Goal: Book appointment/travel/reservation

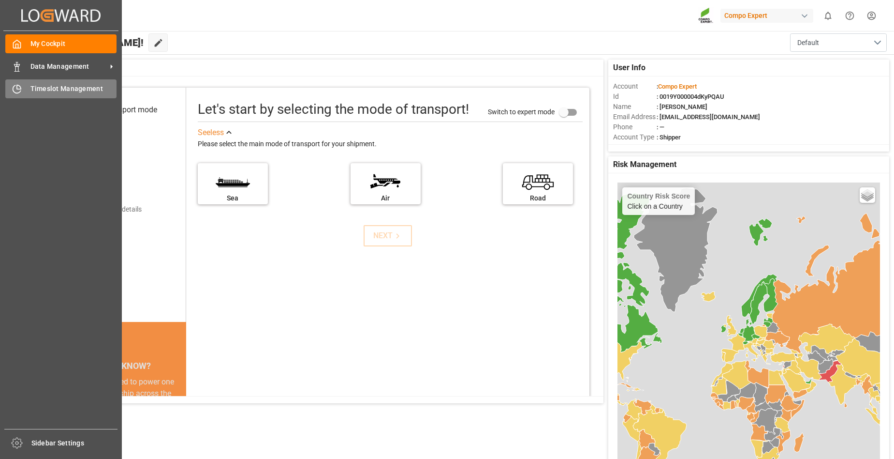
click at [61, 89] on span "Timeslot Management" at bounding box center [73, 89] width 87 height 10
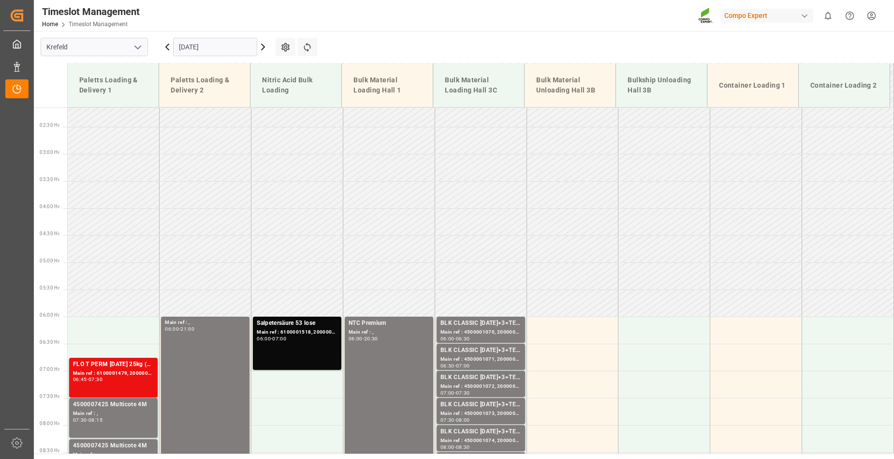
scroll to position [164, 0]
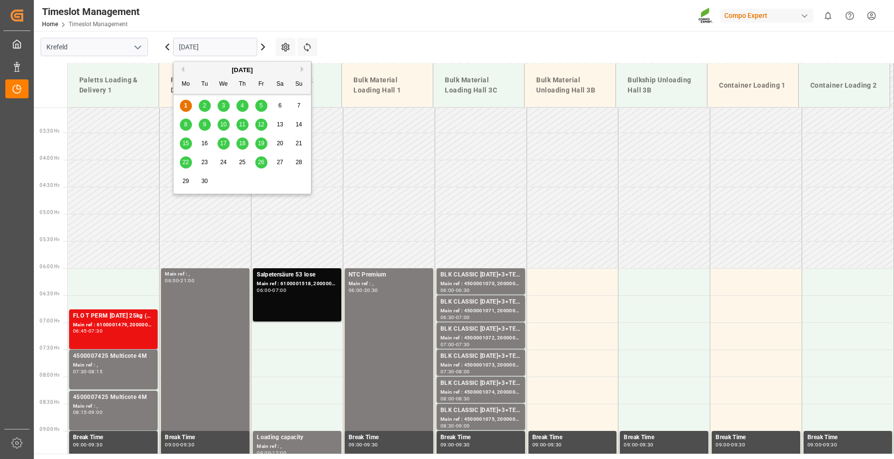
click at [235, 48] on input "[DATE]" at bounding box center [215, 47] width 84 height 18
click at [206, 104] on span "2" at bounding box center [204, 105] width 3 height 7
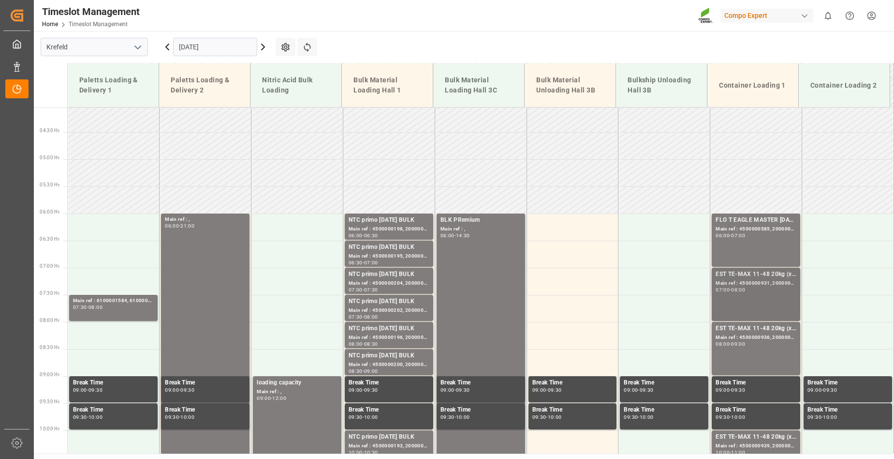
scroll to position [181, 0]
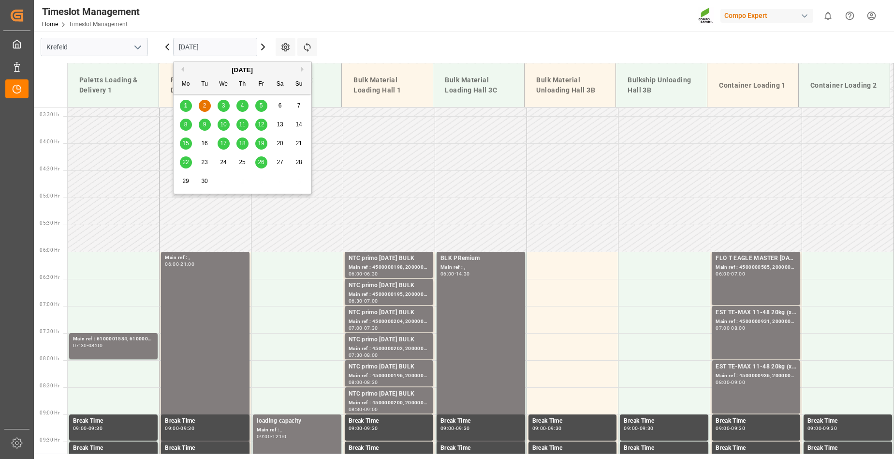
click at [232, 46] on input "[DATE]" at bounding box center [215, 47] width 84 height 18
click at [221, 104] on div "3" at bounding box center [224, 106] width 12 height 12
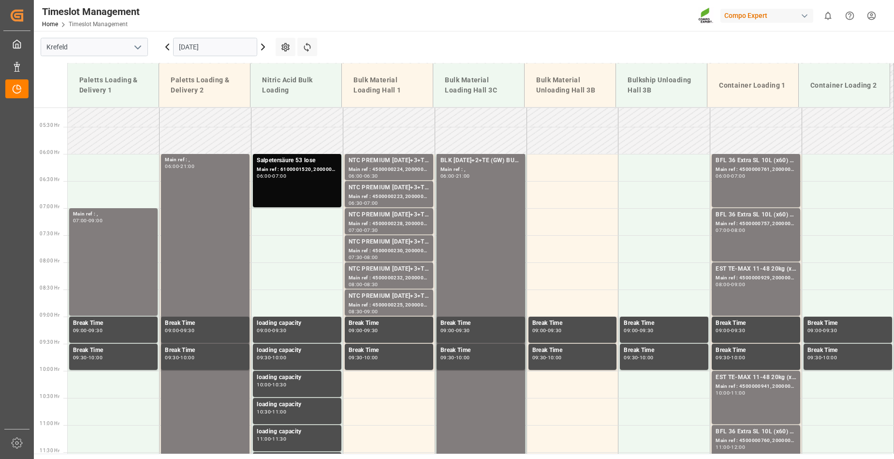
scroll to position [213, 0]
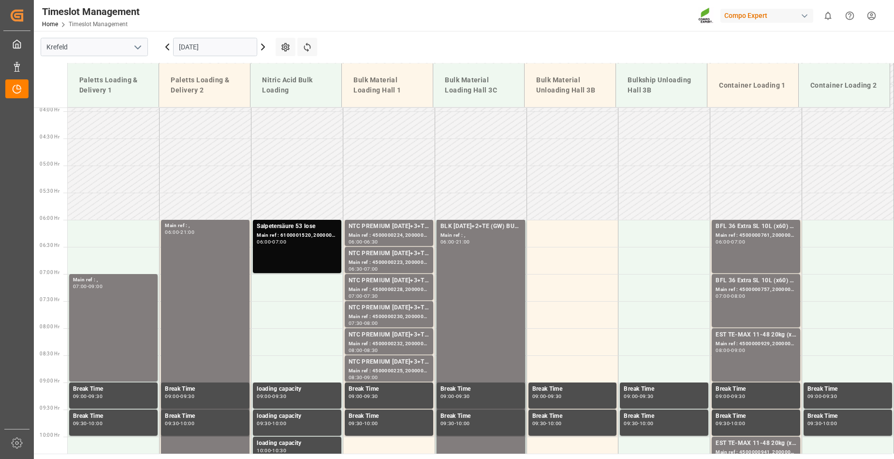
click at [218, 46] on input "[DATE]" at bounding box center [215, 47] width 84 height 18
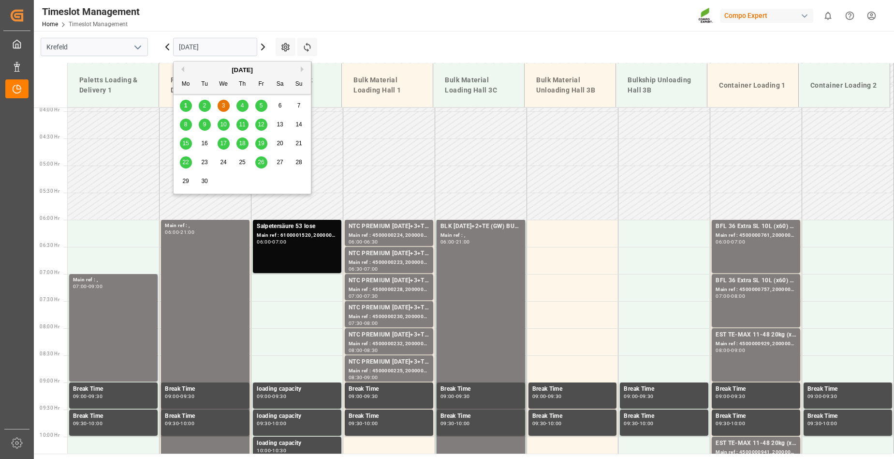
click at [205, 106] on span "2" at bounding box center [204, 105] width 3 height 7
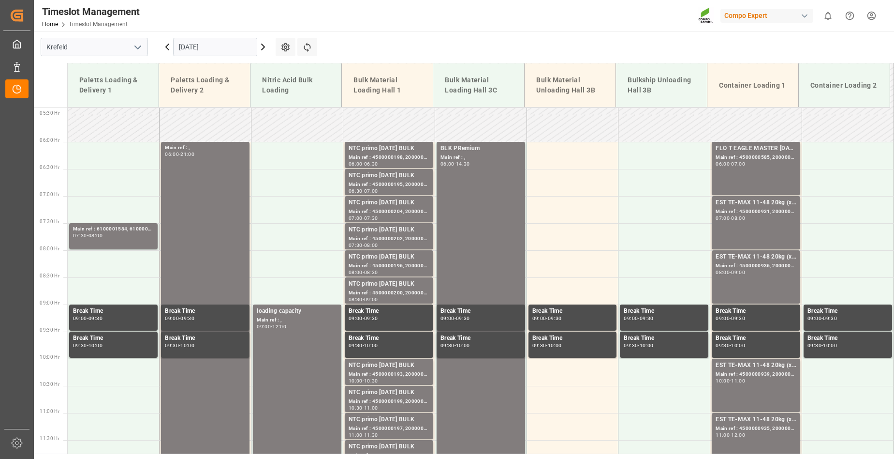
scroll to position [310, 0]
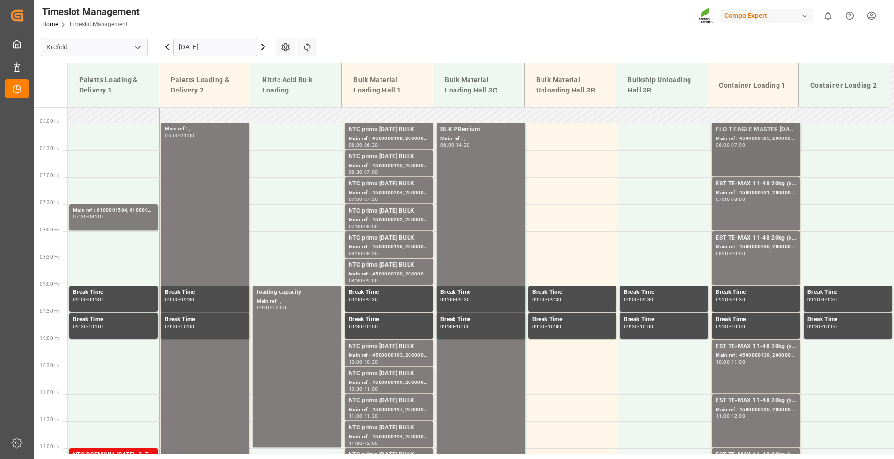
click at [747, 149] on div "FLO T EAGLE MASTER [DATE] 25kg (x42) WW Main ref : 4500000585, 2000000428 06:00…" at bounding box center [756, 149] width 81 height 49
click at [756, 214] on div "EST TE-MAX 11-48 20kg (x56) WW; Main ref : 4500000931, 2000000976; 07:00 - 08:00" at bounding box center [756, 203] width 81 height 49
click at [744, 263] on div "EST TE-MAX 11-48 20kg (x56) WW; Main ref : 4500000936, 2000000976; 08:00 - 09:00" at bounding box center [756, 257] width 81 height 49
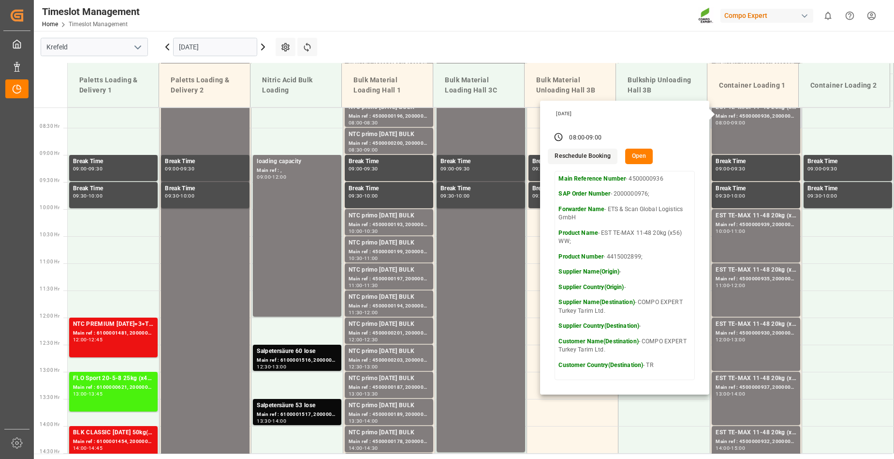
scroll to position [455, 0]
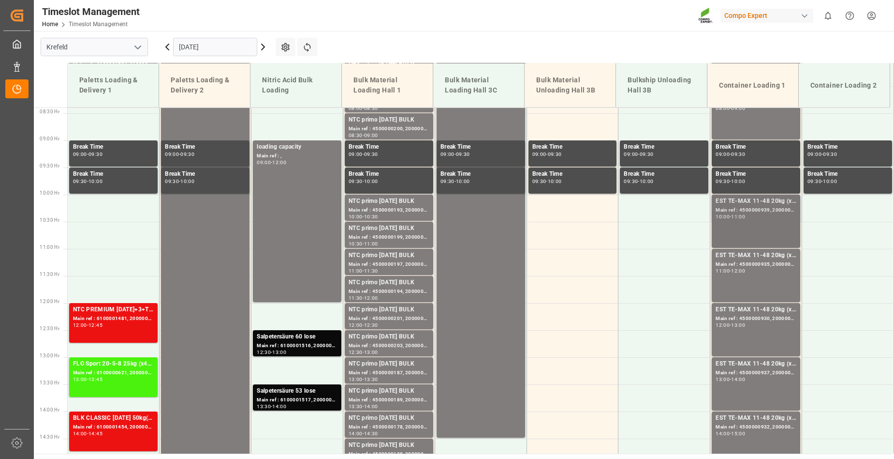
click at [756, 222] on div "EST TE-MAX 11-48 20kg (x56) WW; Main ref : 4500000939, 2000000976; 10:00 - 11:00" at bounding box center [756, 220] width 81 height 49
click at [757, 333] on div "EST TE-MAX 11-48 20kg (x56) WW; Main ref : 4500000930, 2000000976; 12:00 - 13:00" at bounding box center [756, 329] width 81 height 49
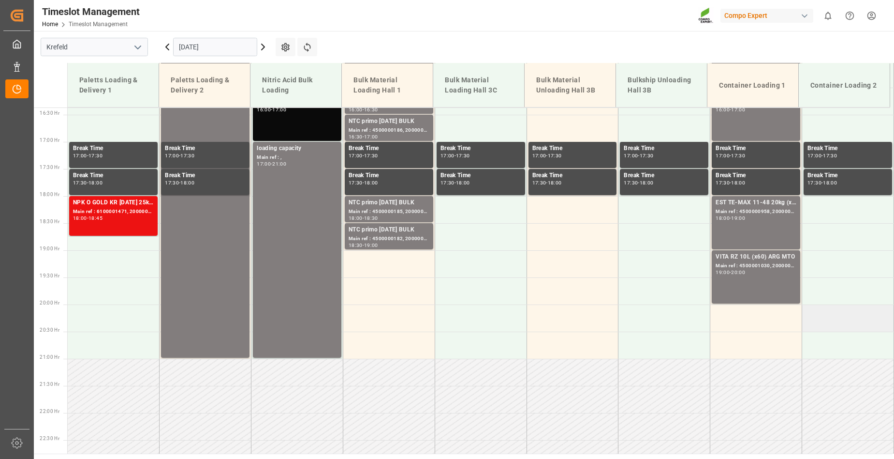
scroll to position [890, 0]
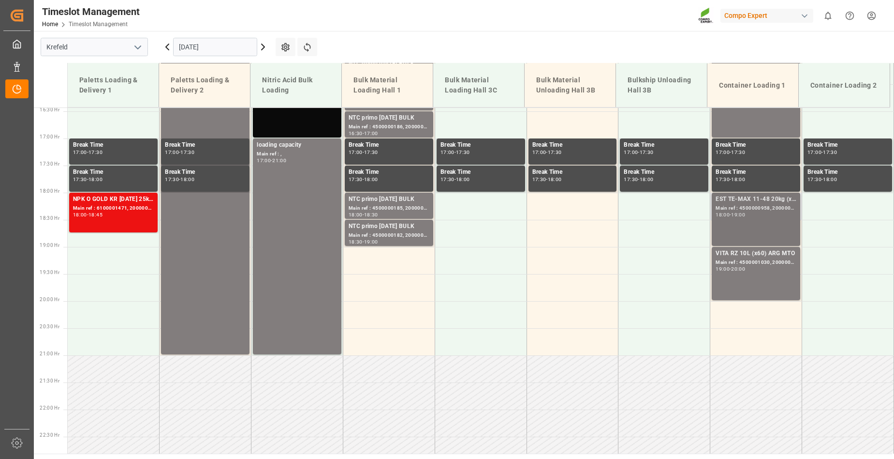
click at [733, 233] on div "EST TE-MAX 11-48 20kg (x45) ES, PT MTO Main ref : 4500000958, 2000000379 18:00 …" at bounding box center [756, 218] width 81 height 49
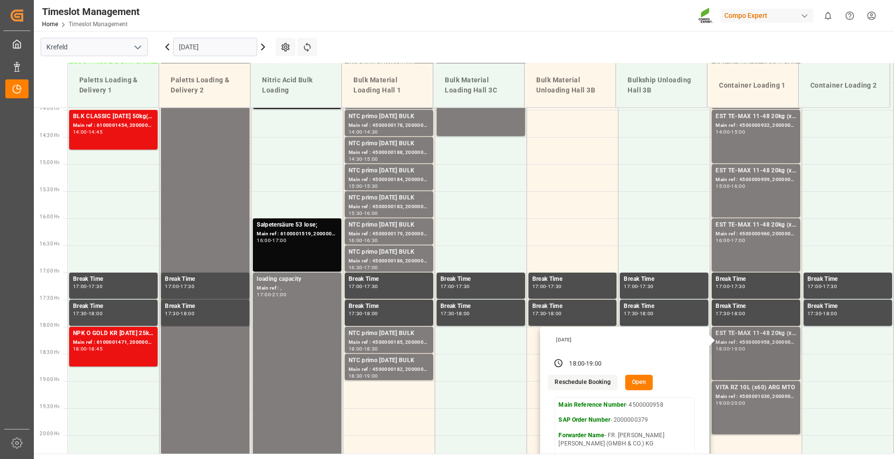
scroll to position [745, 0]
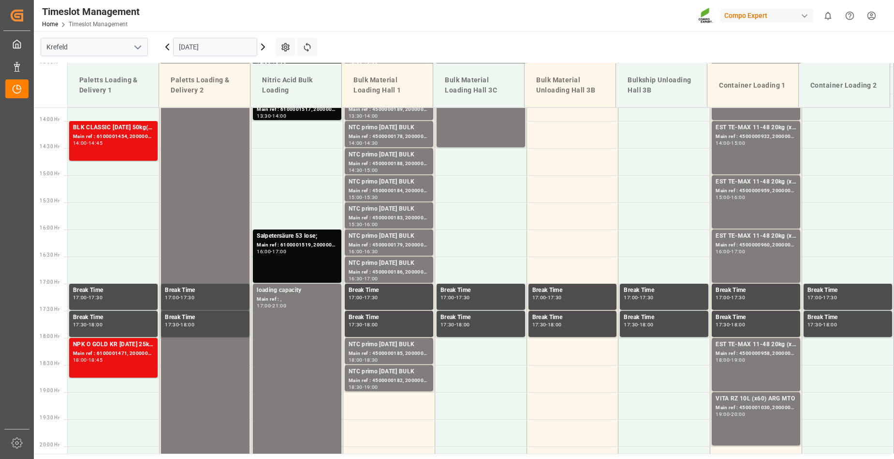
click at [768, 255] on div "EST TE-MAX 11-48 20kg (x45) ES, PT MTO Main ref : 4500000960, 2000000379 16:00 …" at bounding box center [756, 255] width 81 height 49
click at [766, 208] on div "EST TE-MAX 11-48 20kg (x45) ES, PT MTO Main ref : 4500000959, 2000000379 15:00 …" at bounding box center [756, 201] width 81 height 49
click at [750, 147] on div "EST TE-MAX 11-48 20kg (x56) WW; Main ref : 4500000932, 2000000976; 14:00 - 15:00" at bounding box center [756, 147] width 81 height 49
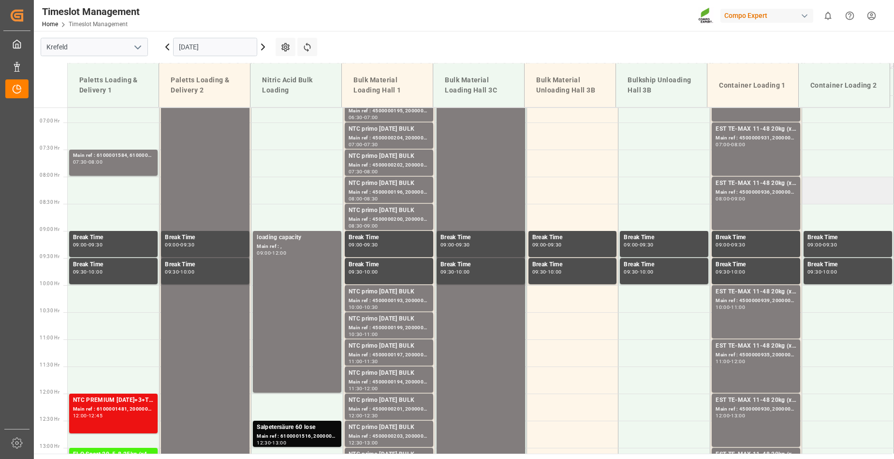
scroll to position [358, 0]
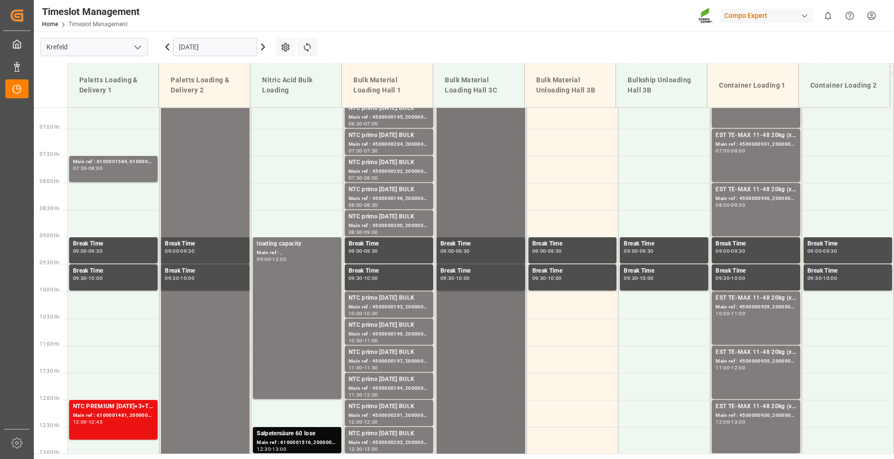
click at [519, 145] on div "BLK PRemium Main ref : , 06:00 - 14:30" at bounding box center [481, 304] width 81 height 456
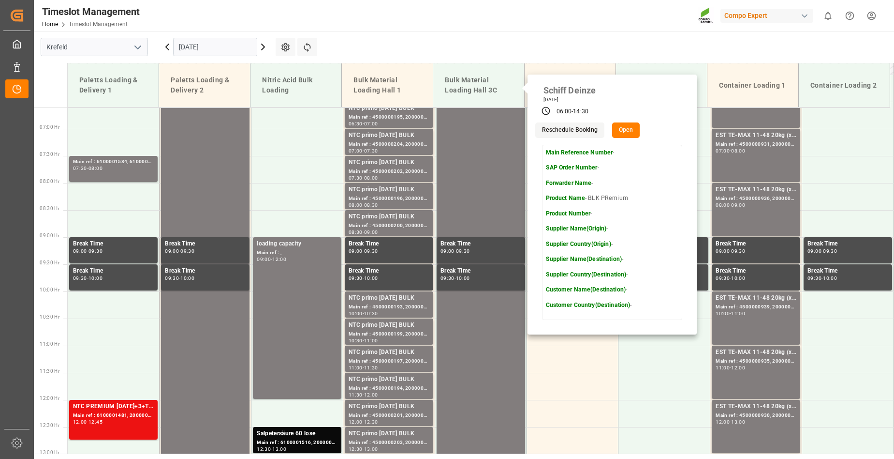
click at [613, 26] on div "Timeslot Management Home Timeslot Management Compo Expert 0 Notifications Only …" at bounding box center [460, 15] width 867 height 31
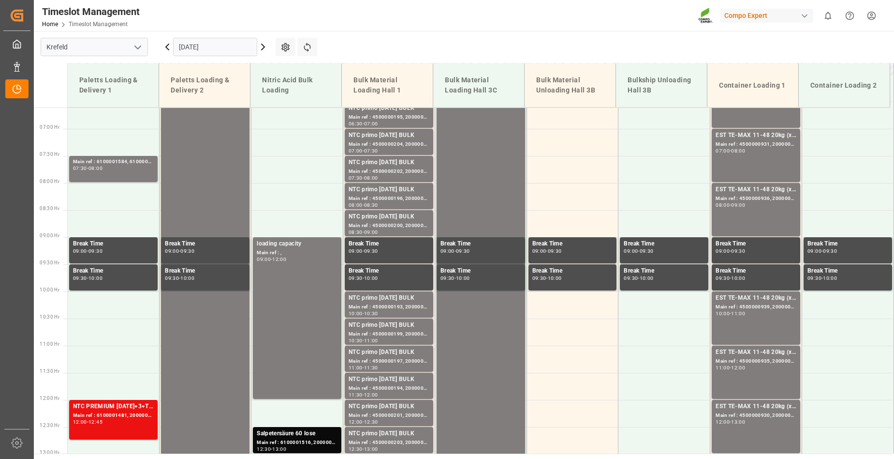
click at [622, 45] on main "[GEOGRAPHIC_DATA] [DATE] Settings Refresh Time Slots Paletts Loading & Delivery…" at bounding box center [463, 242] width 859 height 422
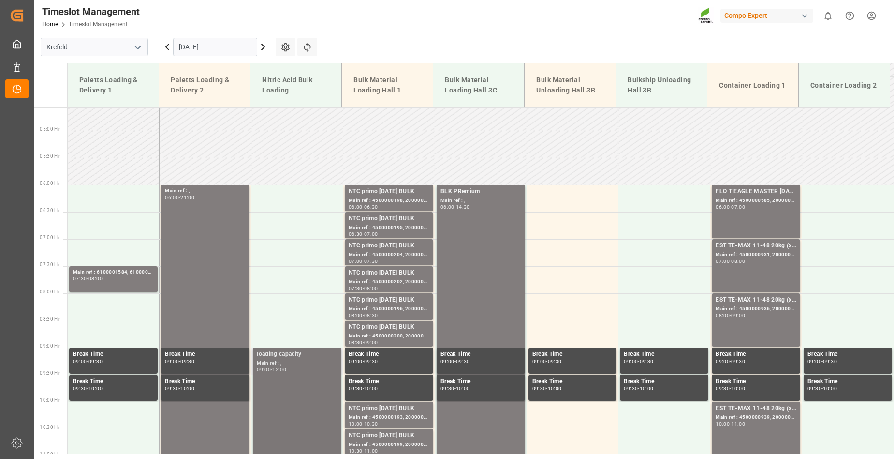
scroll to position [145, 0]
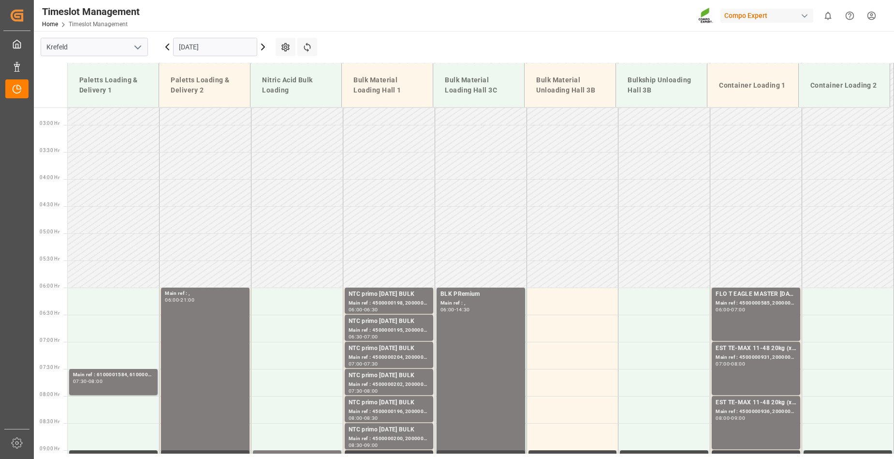
click at [261, 48] on icon at bounding box center [263, 47] width 12 height 12
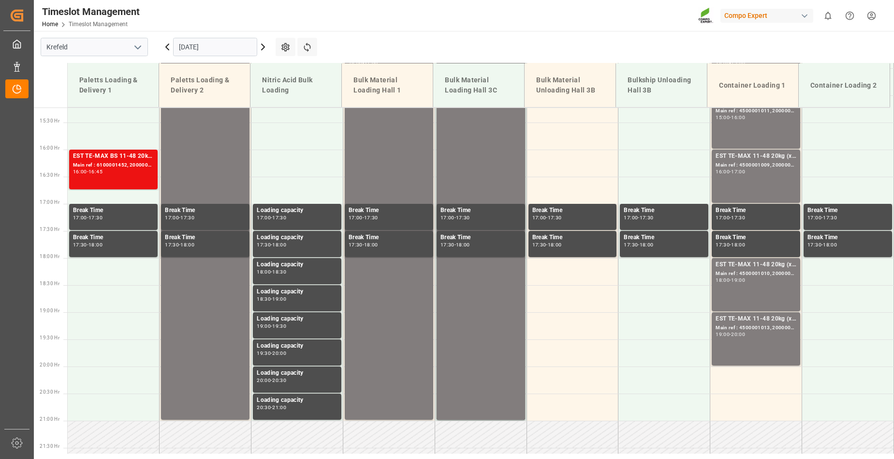
scroll to position [696, 0]
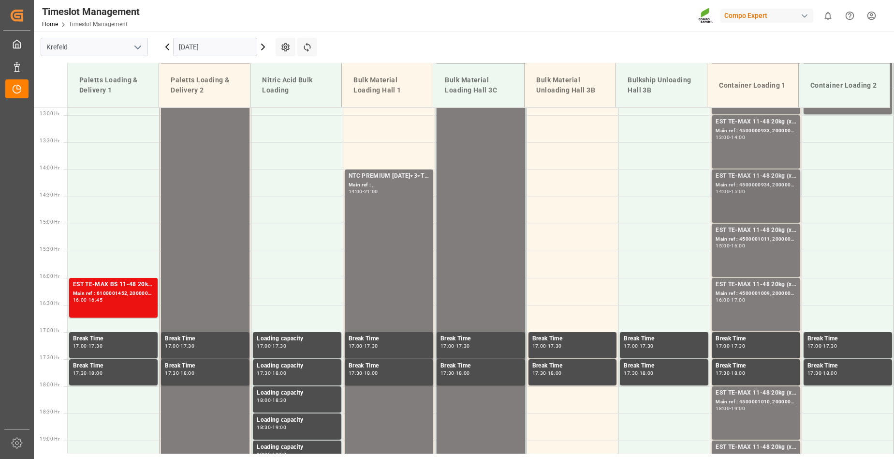
click at [774, 192] on div "14:00 - 15:00" at bounding box center [756, 191] width 81 height 5
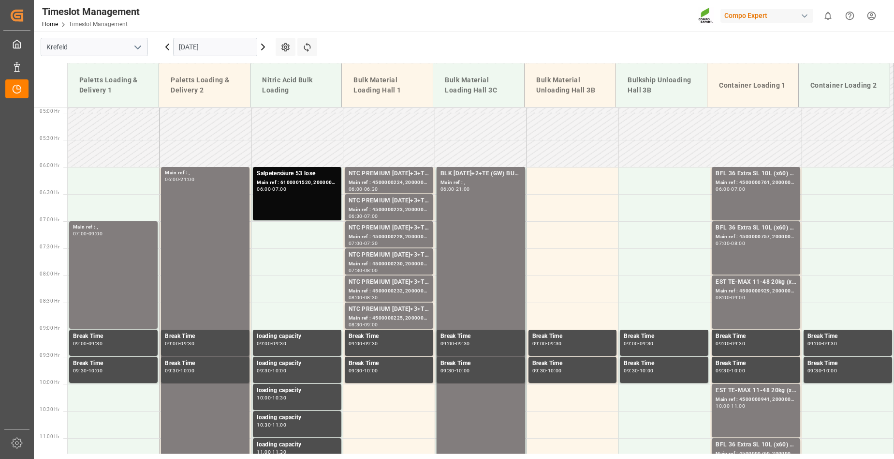
scroll to position [261, 0]
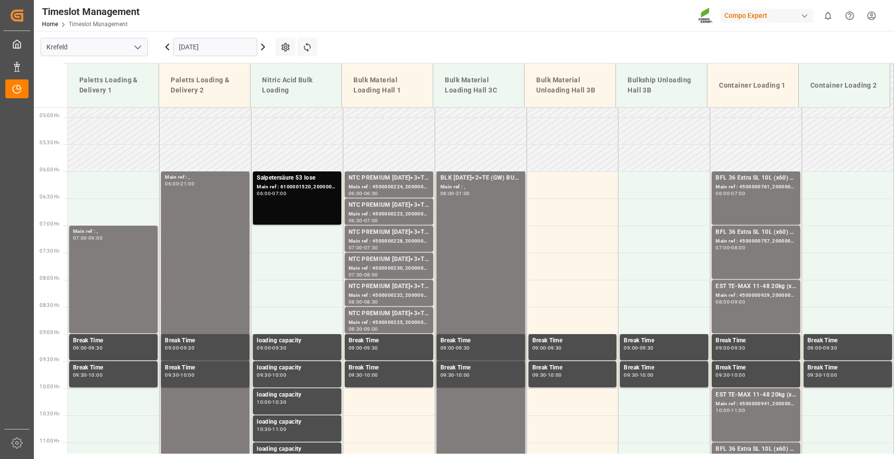
click at [168, 49] on icon at bounding box center [167, 47] width 3 height 6
